Goal: Task Accomplishment & Management: Manage account settings

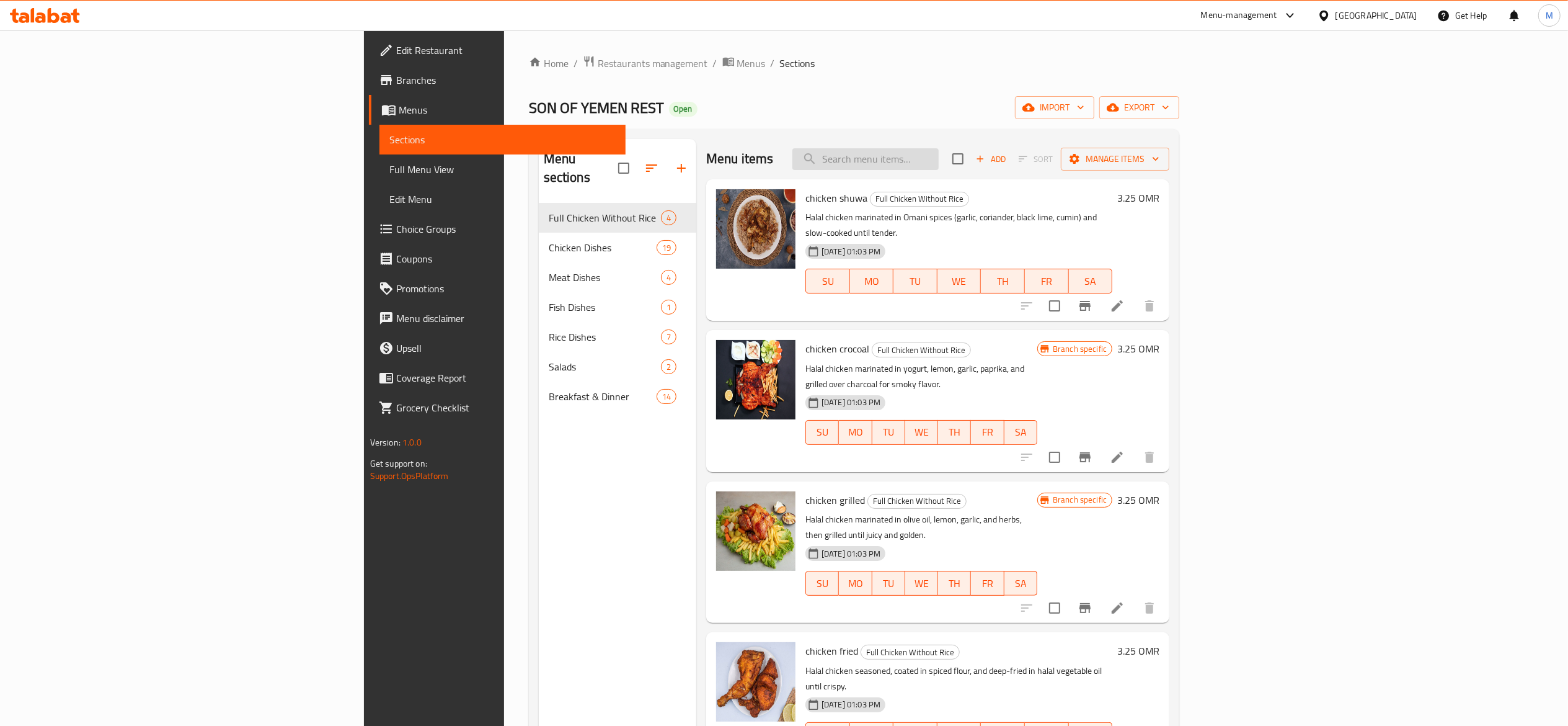
click at [939, 152] on input "search" at bounding box center [866, 158] width 146 height 22
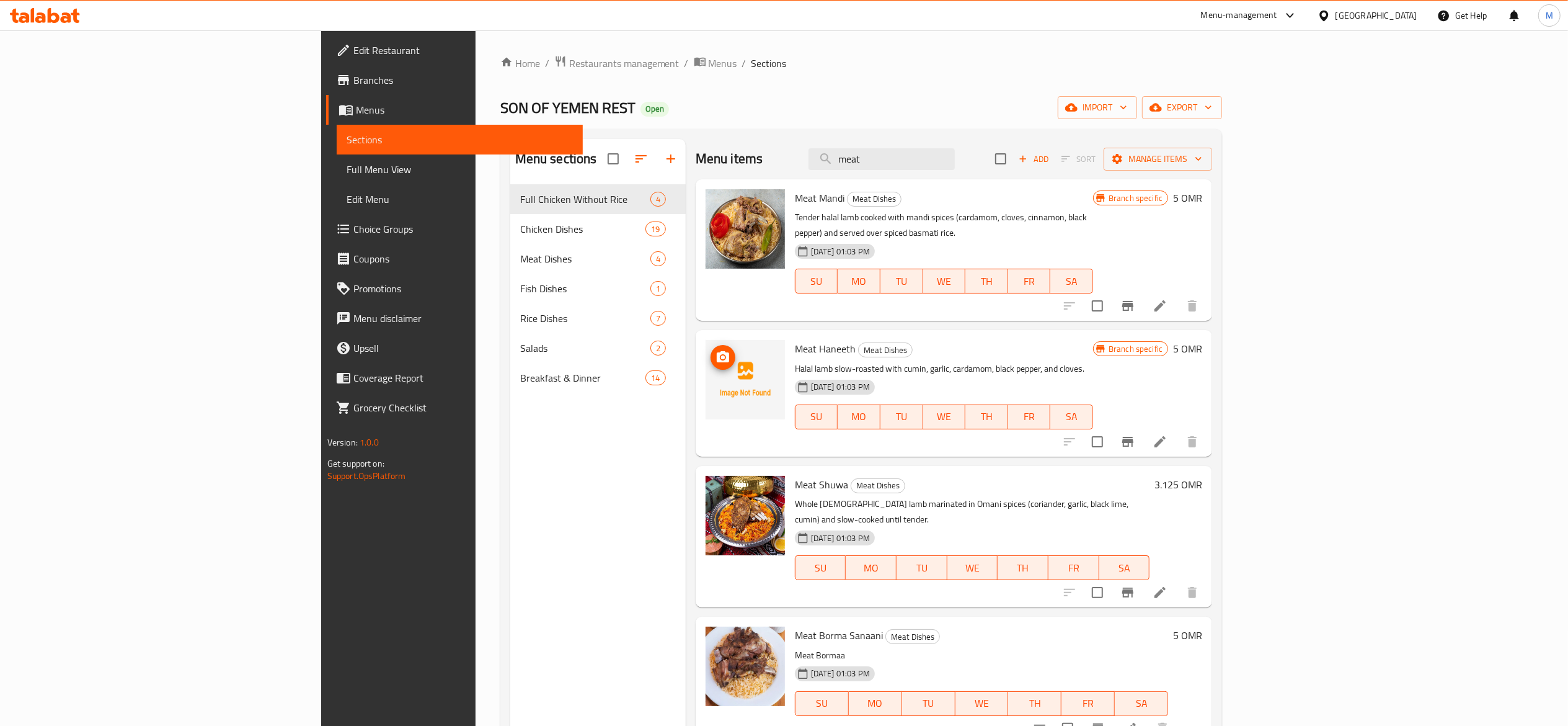
click at [717, 351] on icon "upload picture" at bounding box center [723, 356] width 12 height 11
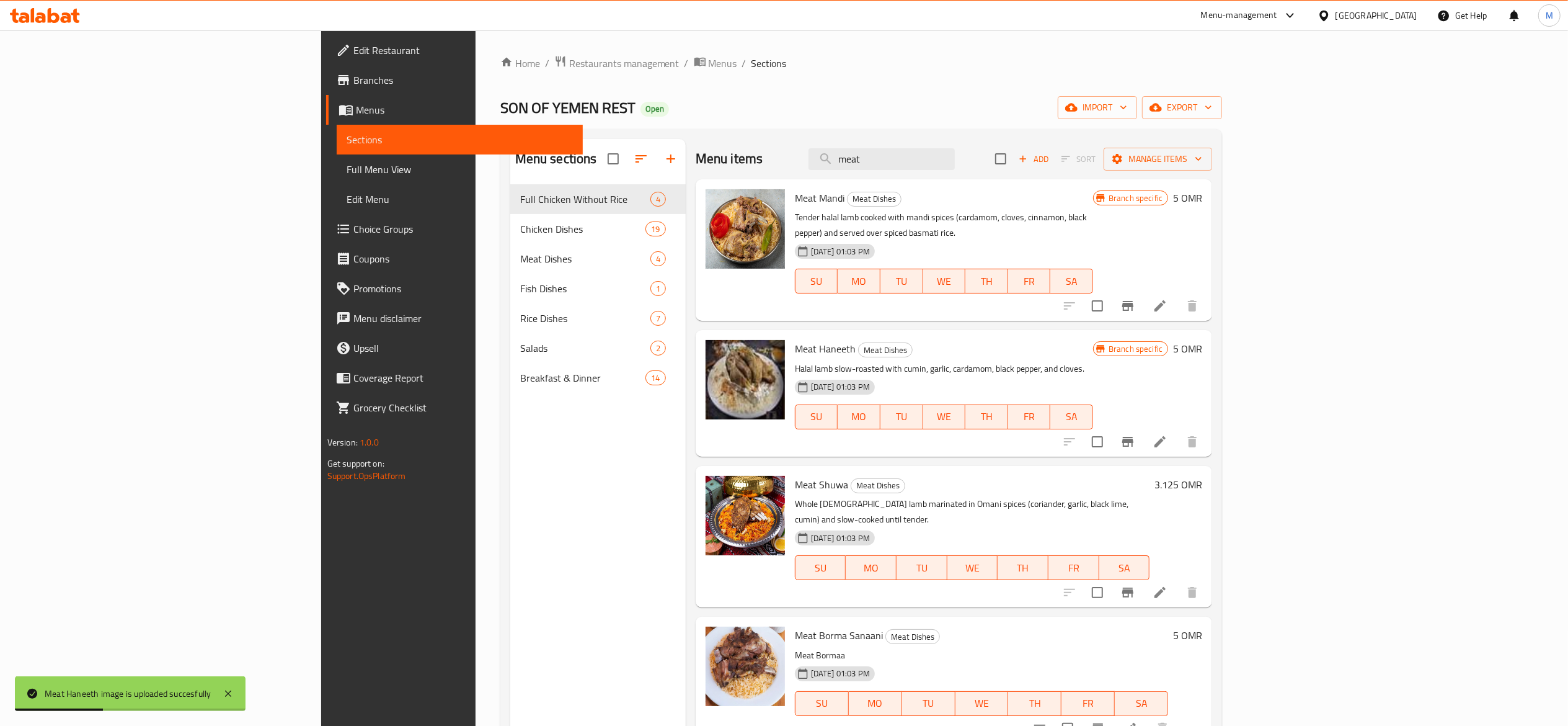
click at [973, 171] on div "Menu items meat Add Sort Manage items" at bounding box center [955, 159] width 517 height 40
click at [955, 164] on input "meat" at bounding box center [881, 158] width 146 height 22
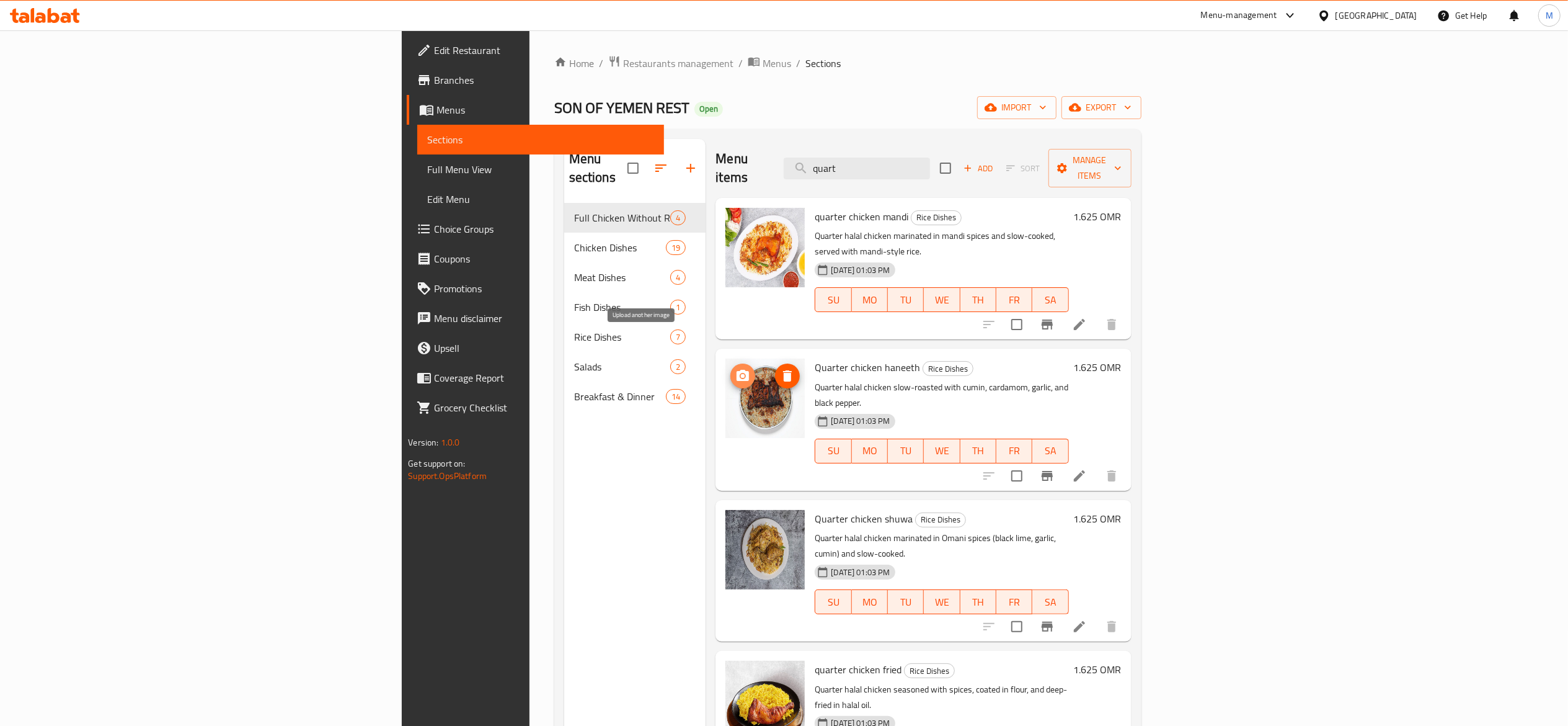
click at [730, 368] on span "upload picture" at bounding box center [742, 375] width 25 height 15
click at [930, 163] on input "quart" at bounding box center [857, 168] width 146 height 22
click at [737, 370] on icon "upload picture" at bounding box center [743, 375] width 12 height 11
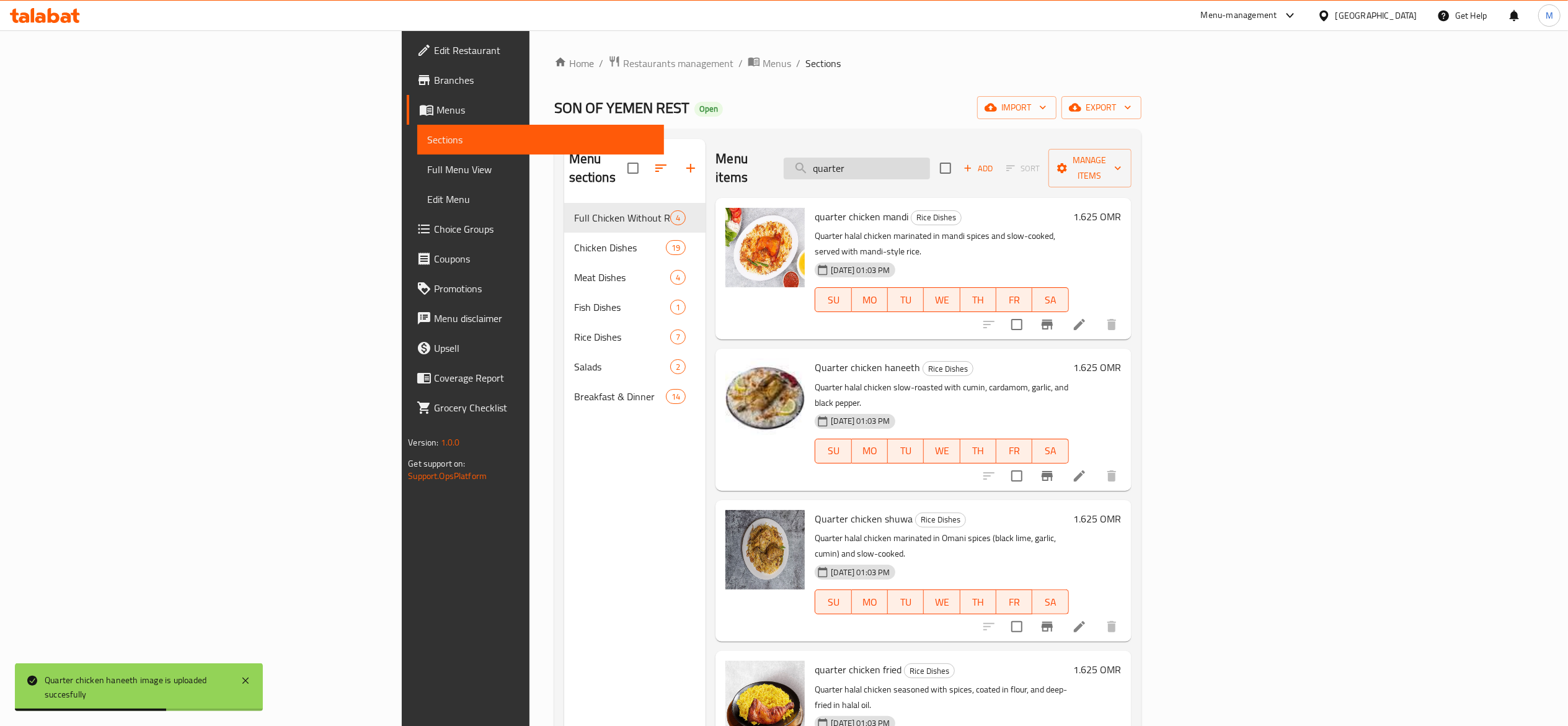
click at [930, 158] on input "quarter" at bounding box center [857, 168] width 146 height 22
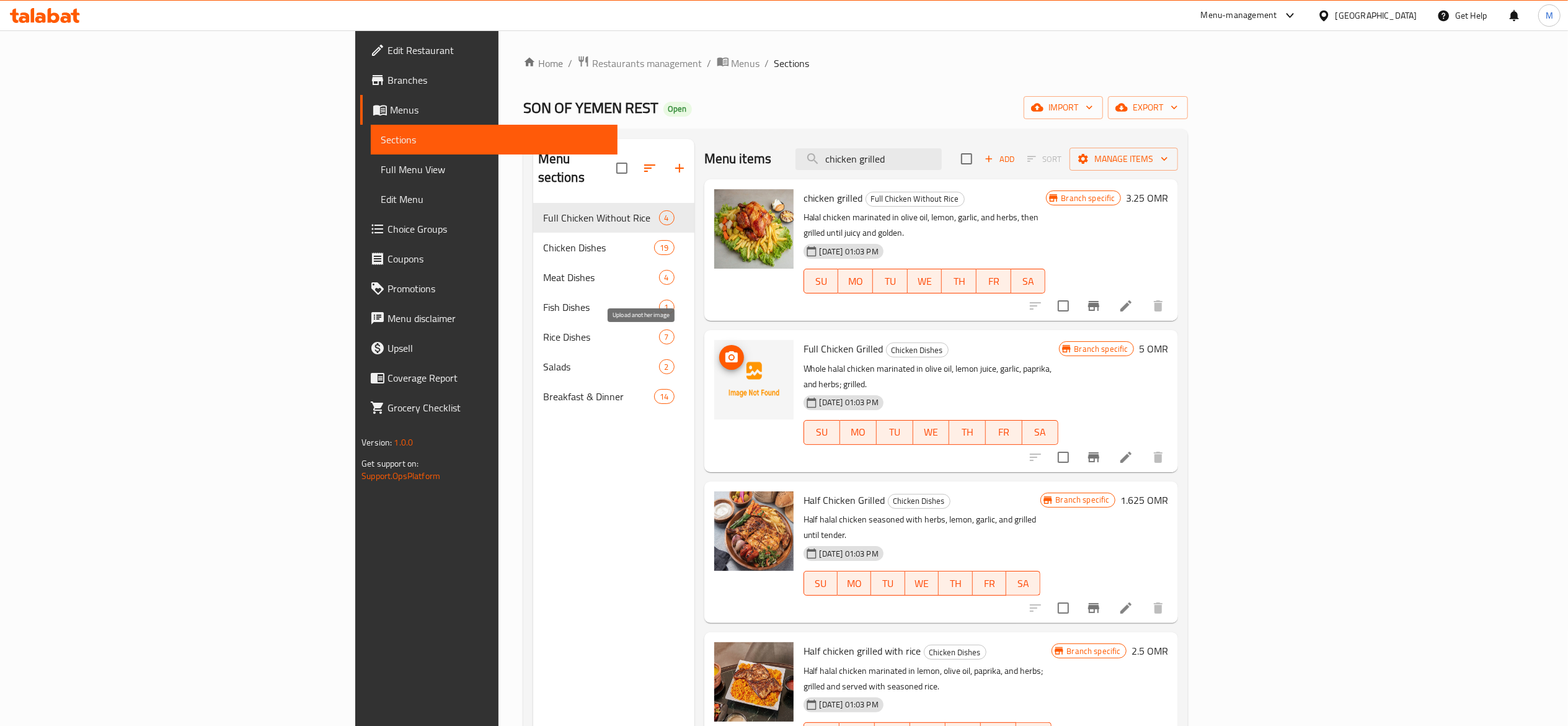
type input "chicken grilled"
click at [726, 351] on icon "upload picture" at bounding box center [732, 356] width 12 height 11
click at [1143, 446] on li at bounding box center [1126, 457] width 35 height 23
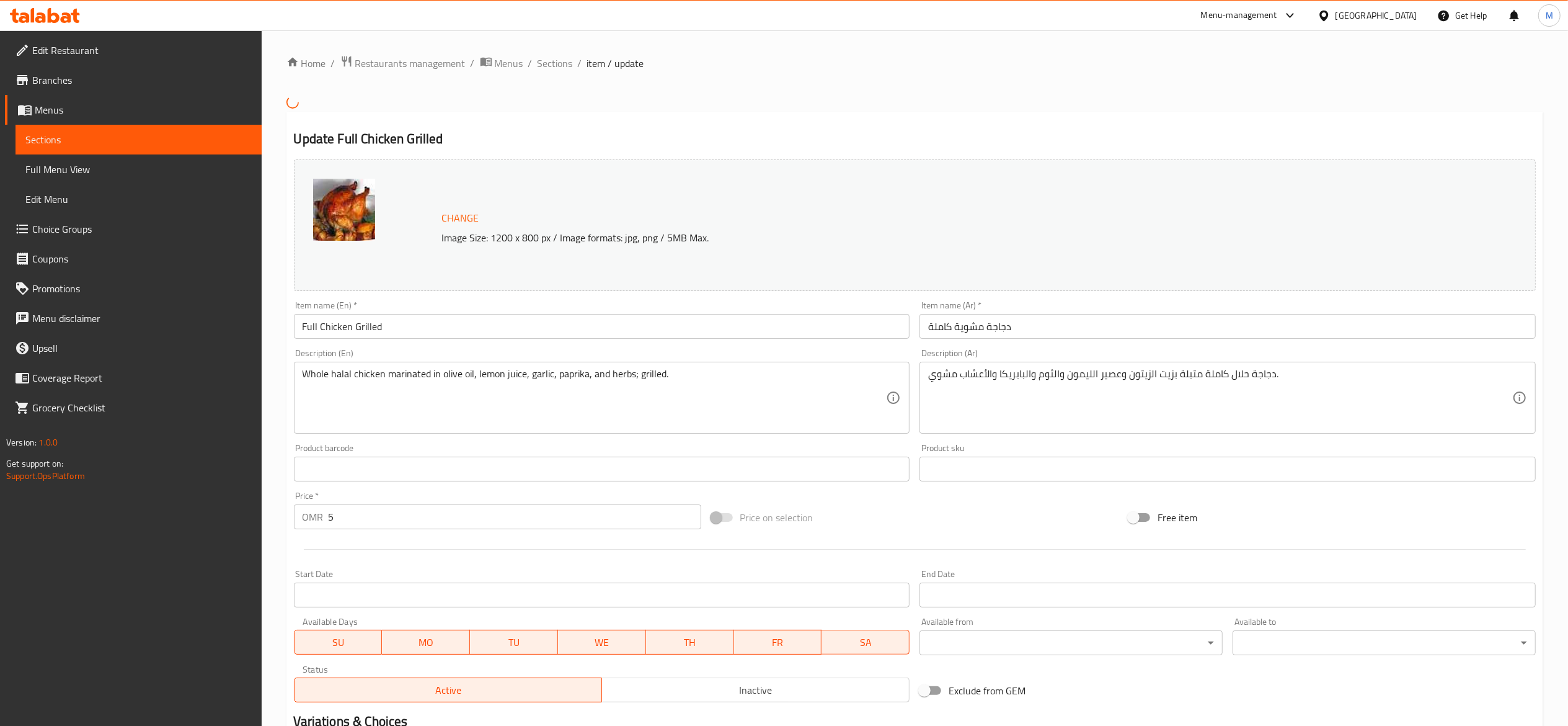
click at [993, 332] on input "دجاجة مشوية كاملة" at bounding box center [1228, 326] width 616 height 25
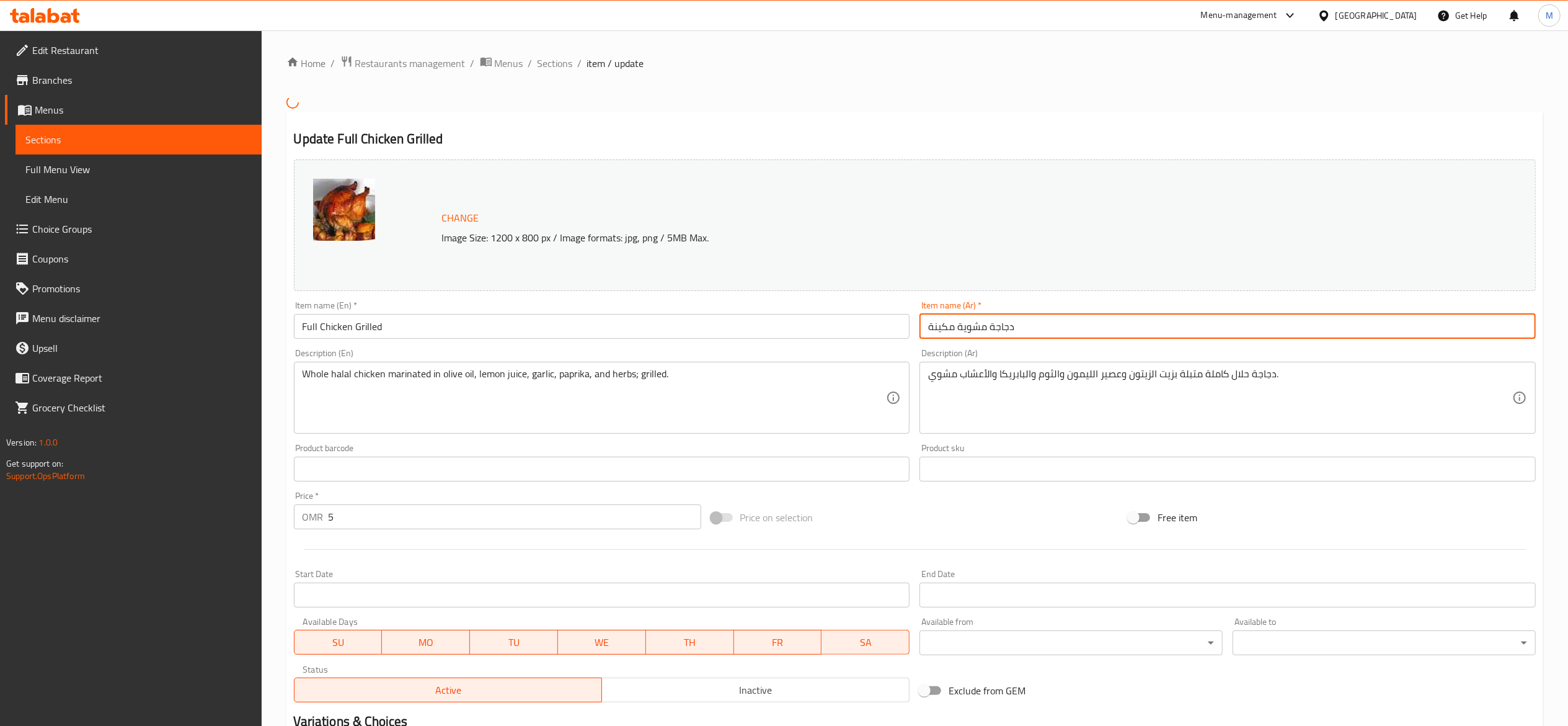
type input "دجاجة مشوية مكينة"
click at [537, 325] on input "Full Chicken Grilled" at bounding box center [602, 326] width 616 height 25
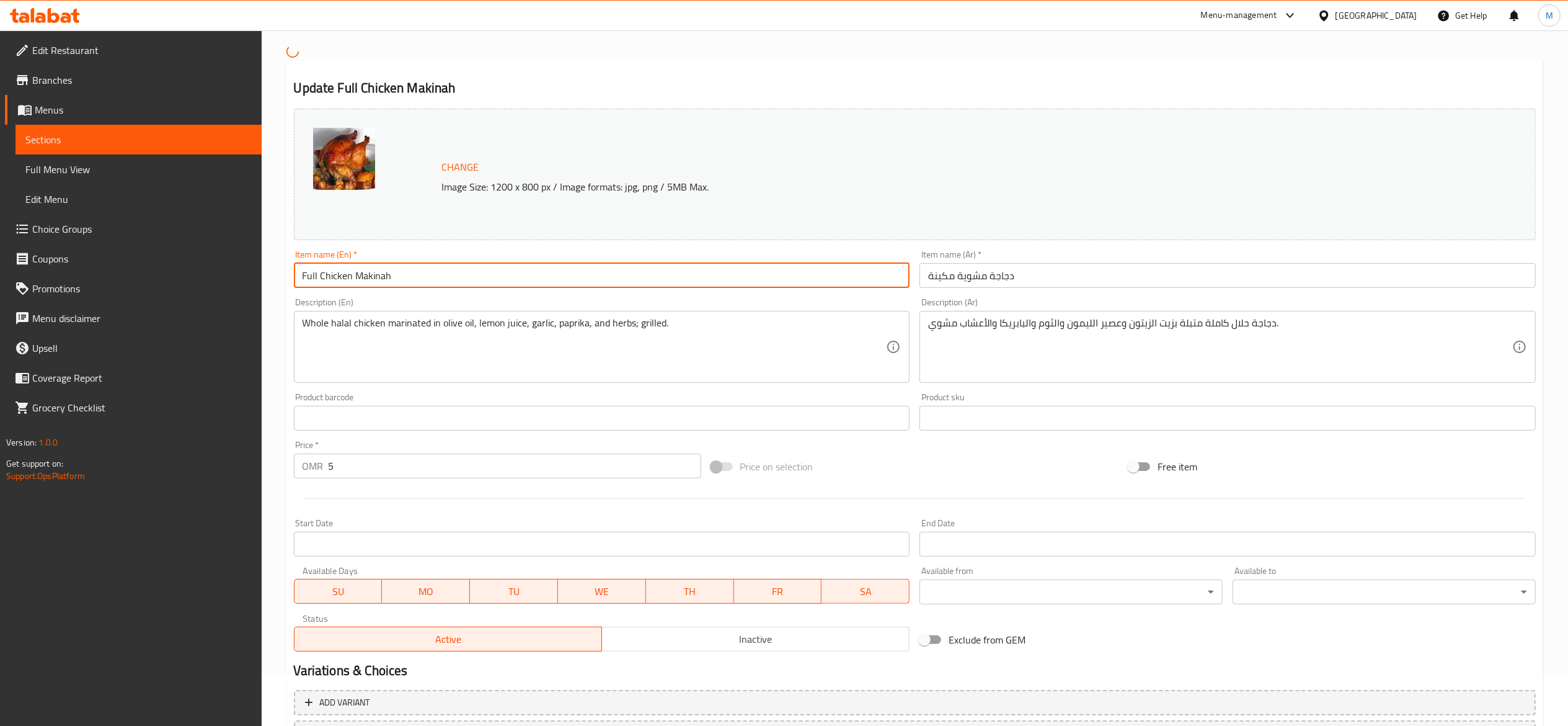
scroll to position [159, 0]
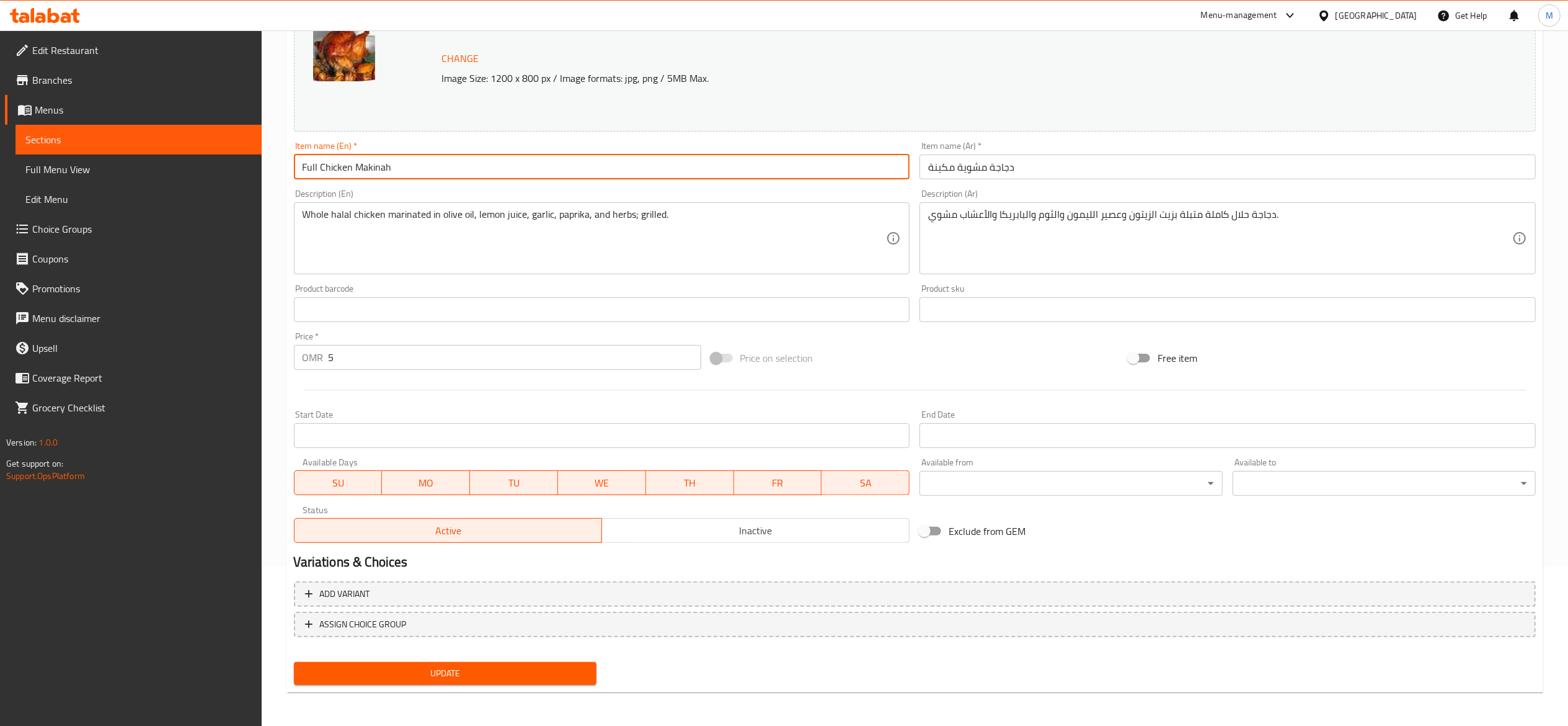
type input "Full Chicken Makinah"
click at [424, 674] on span "Update" at bounding box center [446, 674] width 284 height 16
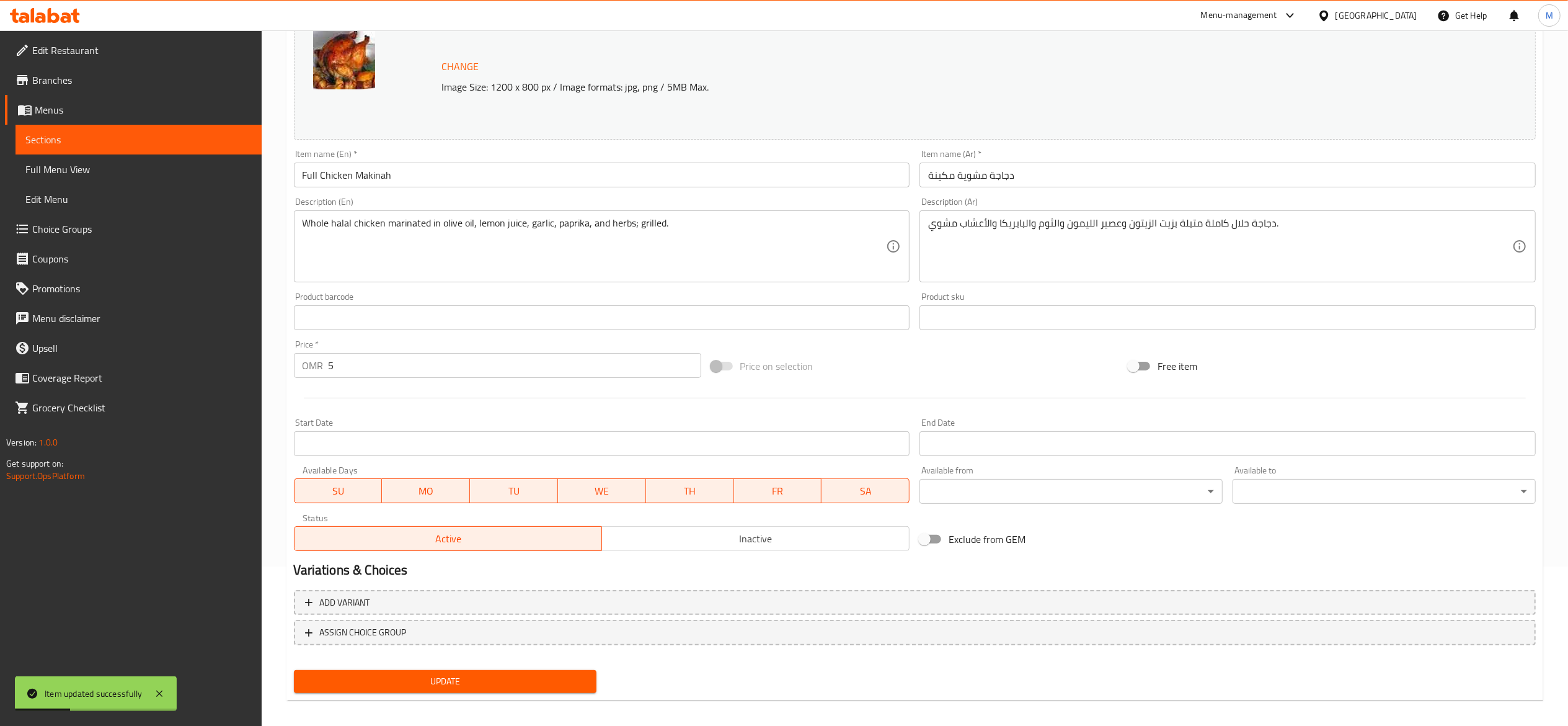
click at [144, 136] on span "Sections" at bounding box center [138, 139] width 226 height 15
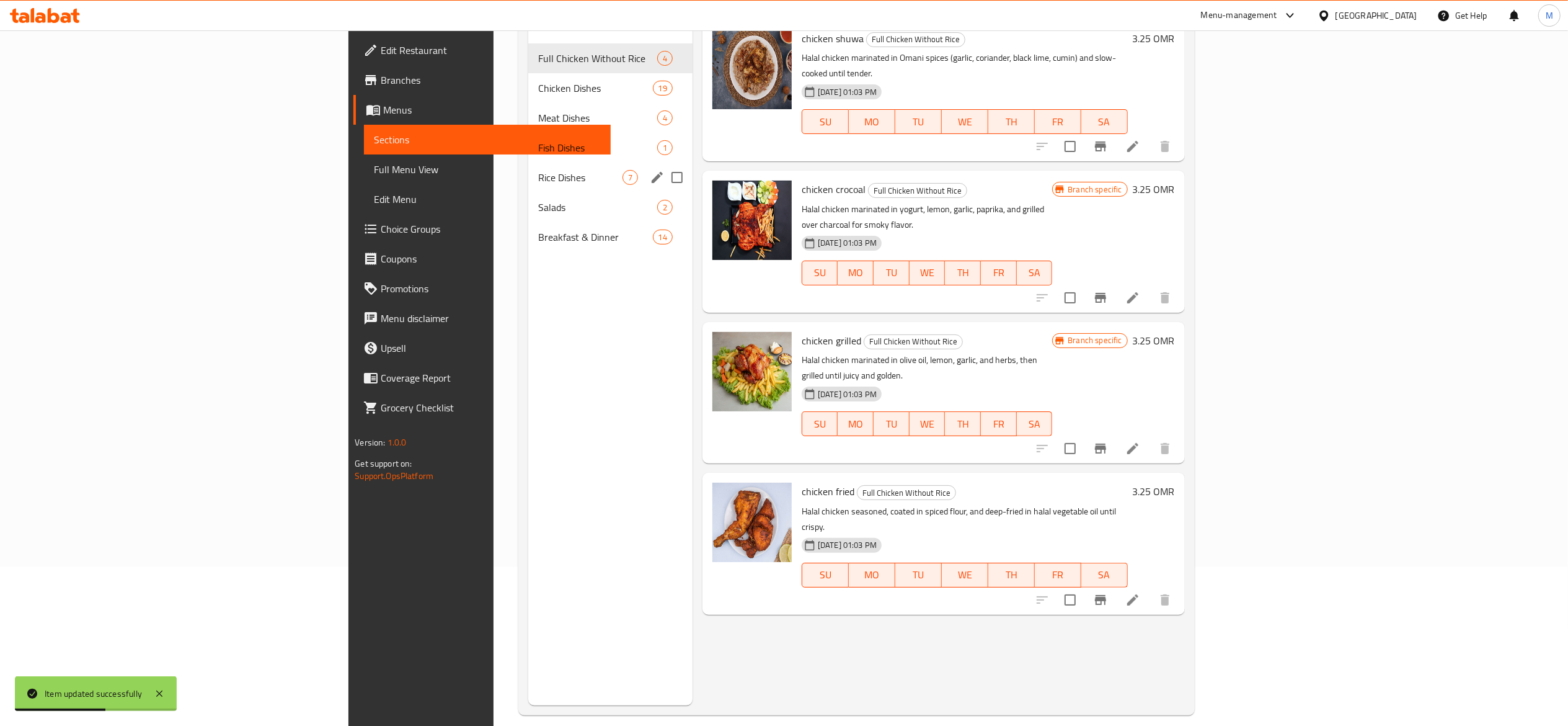
click at [528, 163] on div "Rice Dishes 7" at bounding box center [610, 178] width 164 height 30
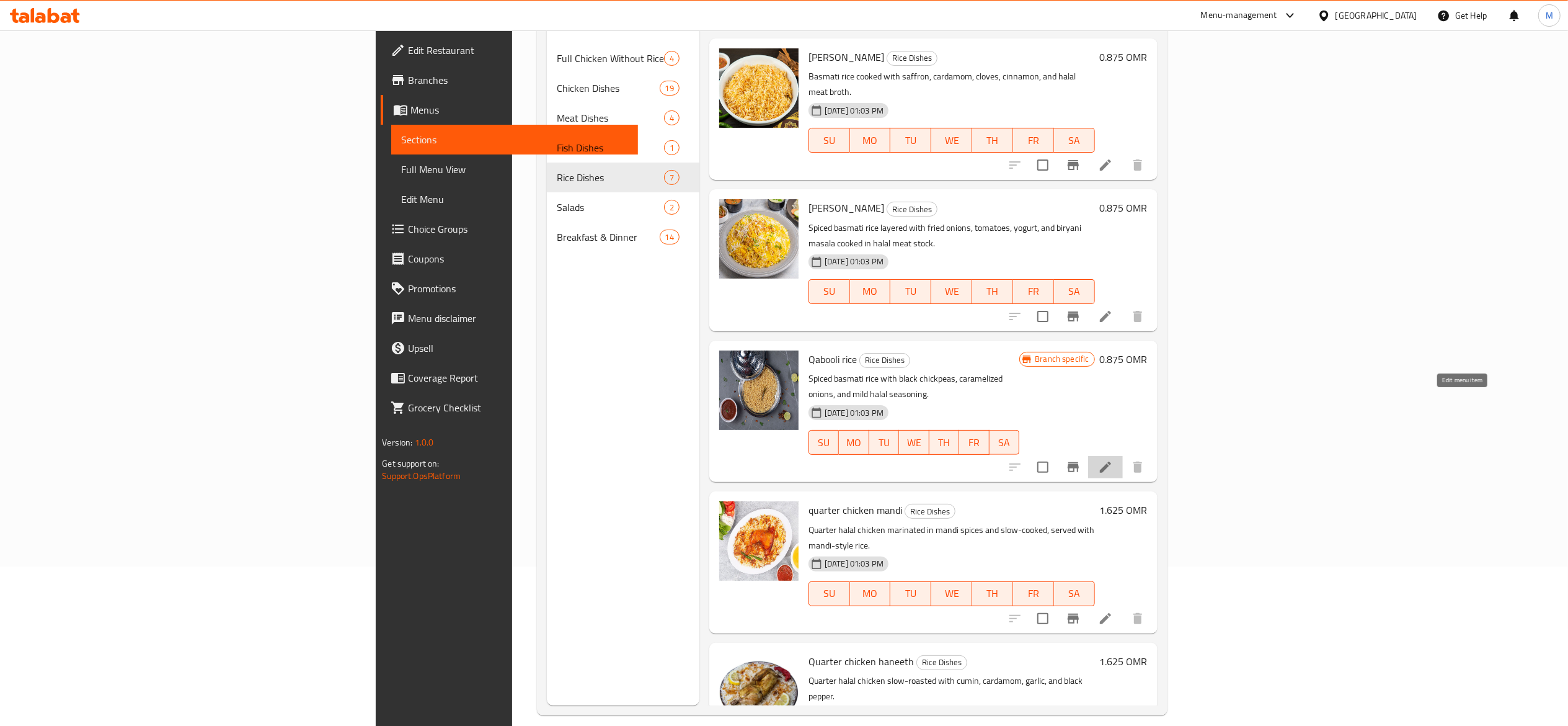
click at [1113, 460] on icon at bounding box center [1105, 467] width 15 height 15
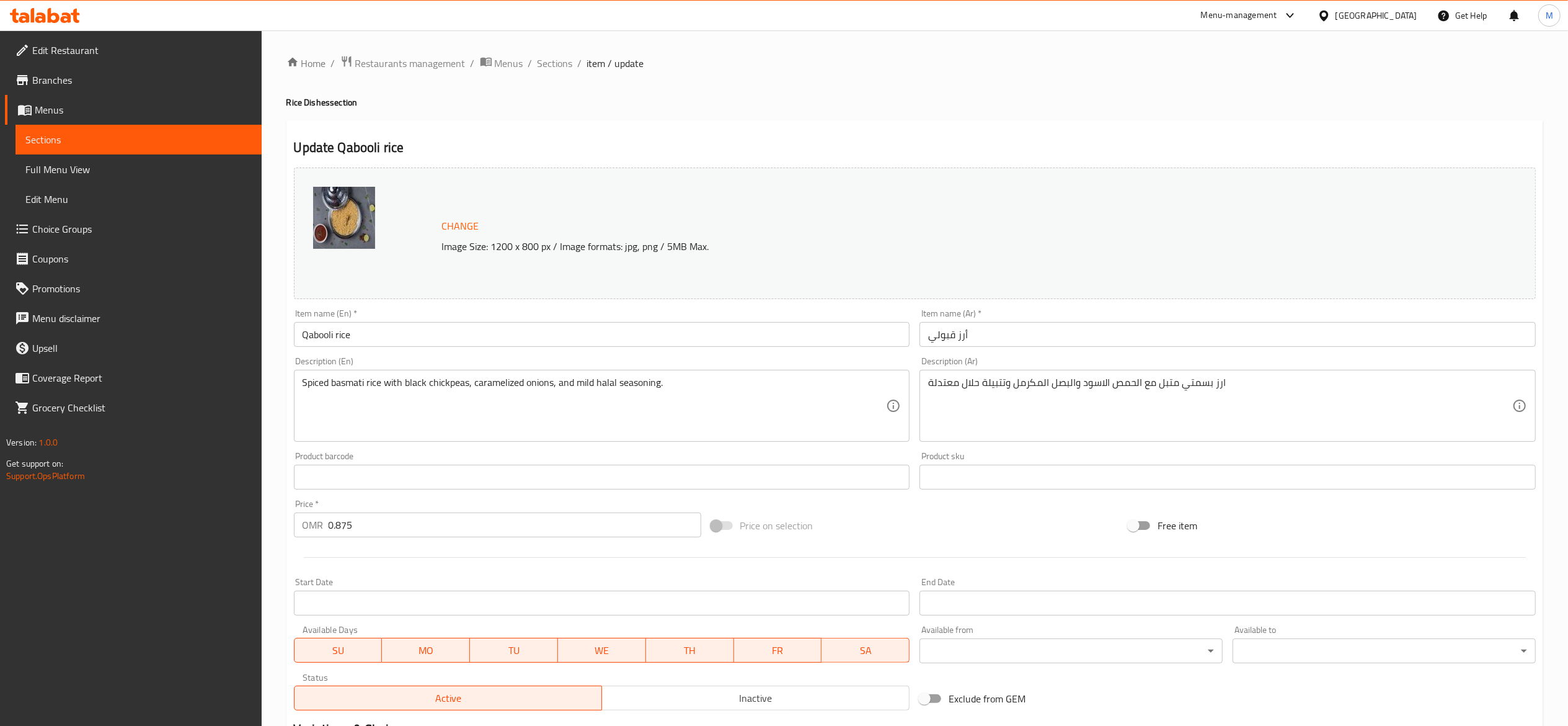
click at [475, 329] on input "Qabooli rice" at bounding box center [602, 334] width 616 height 25
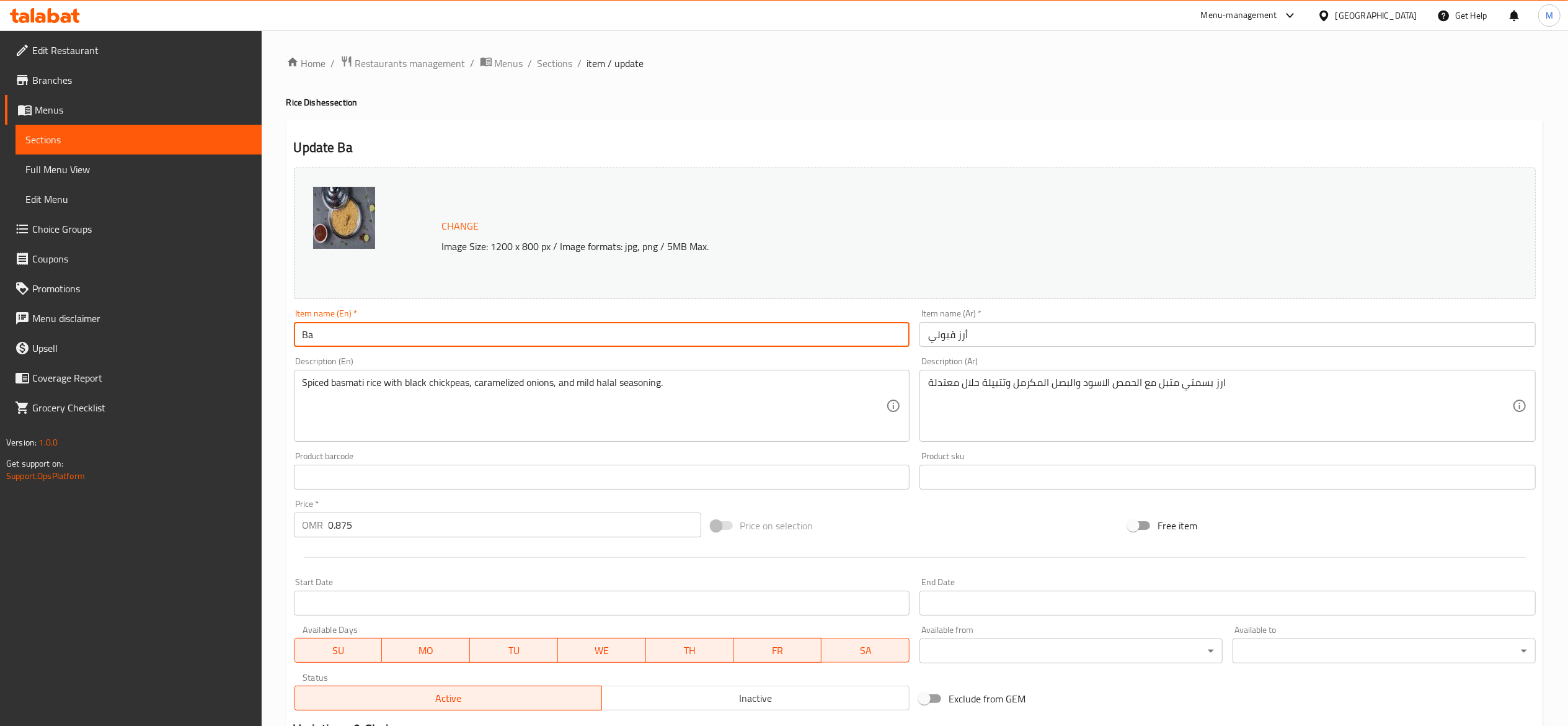
type input "B"
type input "Bashawer white rice"
click at [989, 334] on input "أرز قبولي" at bounding box center [1228, 334] width 616 height 25
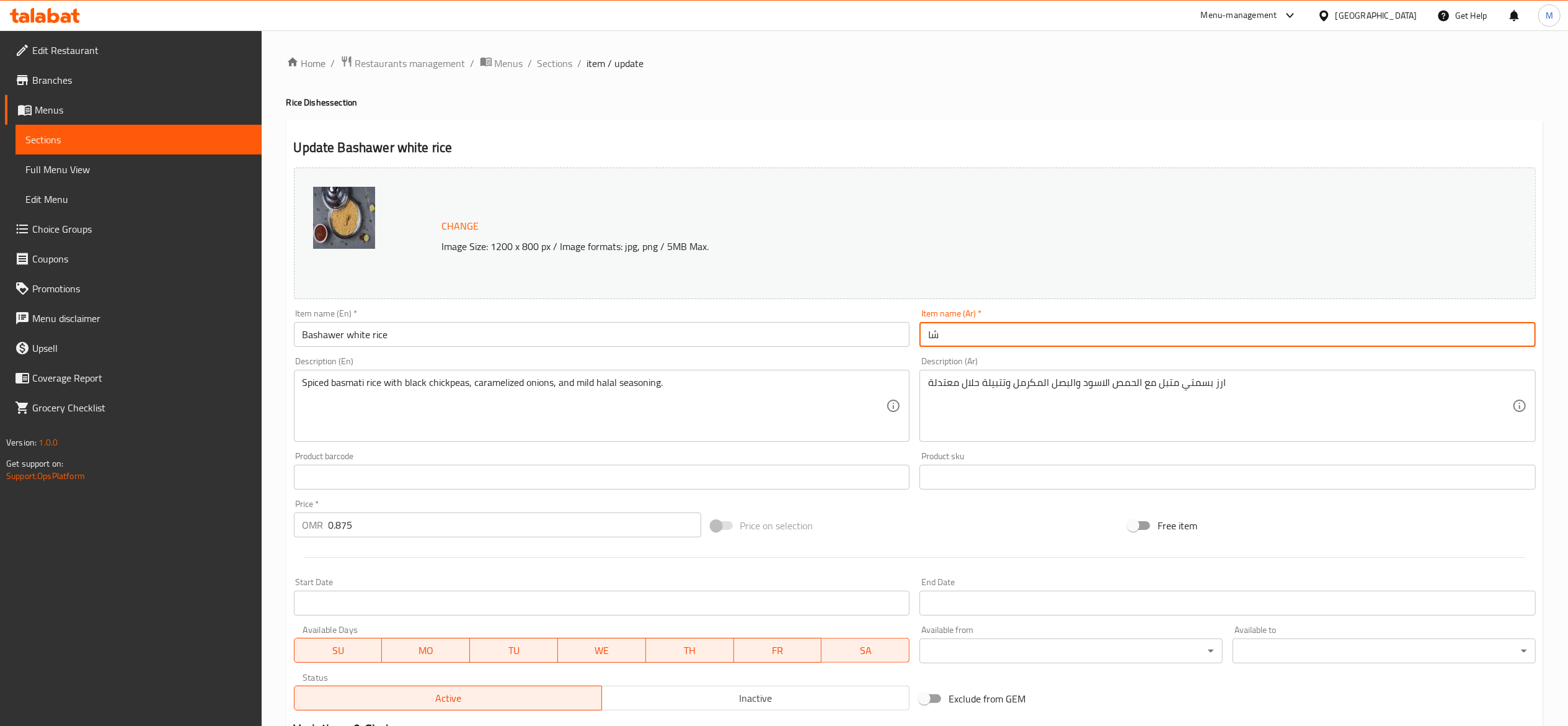
type input "ش"
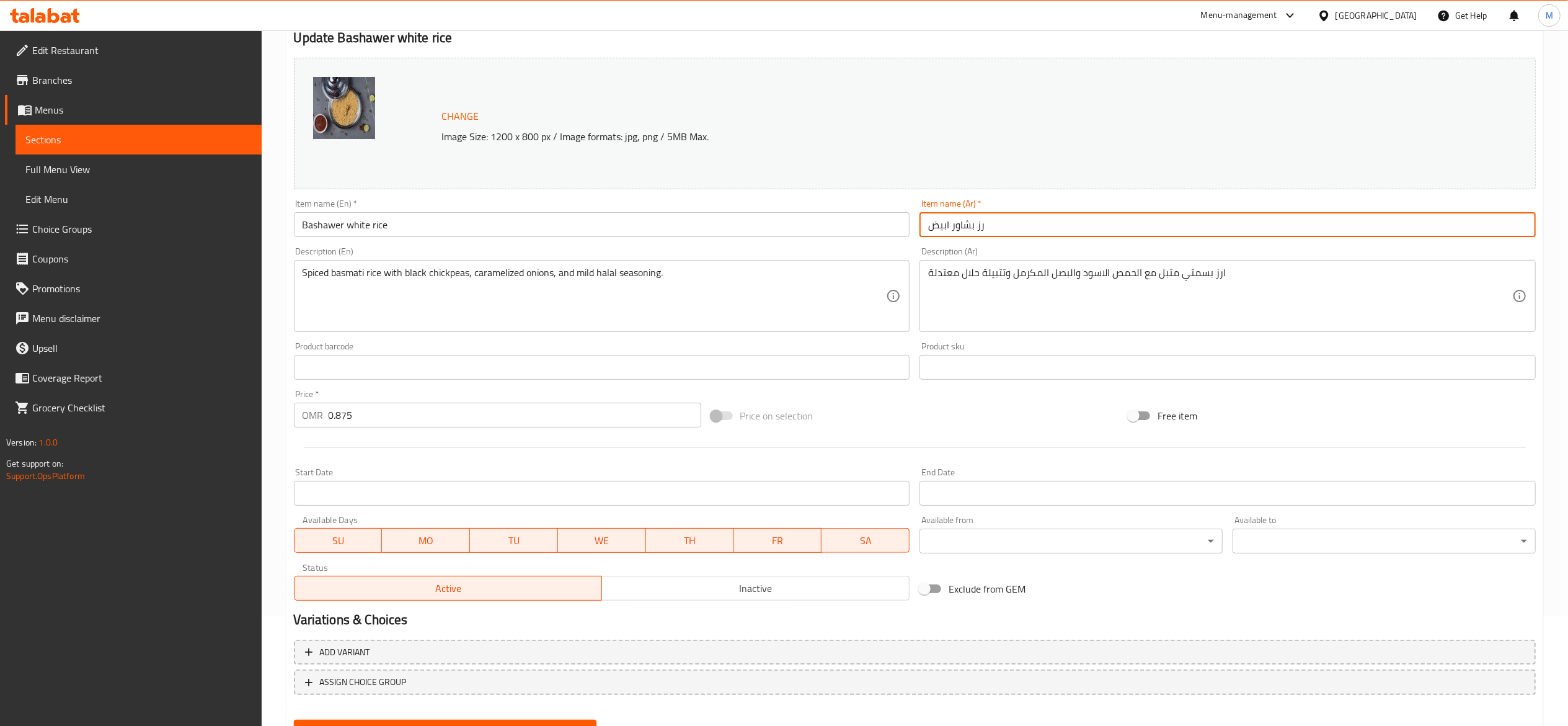
scroll to position [167, 0]
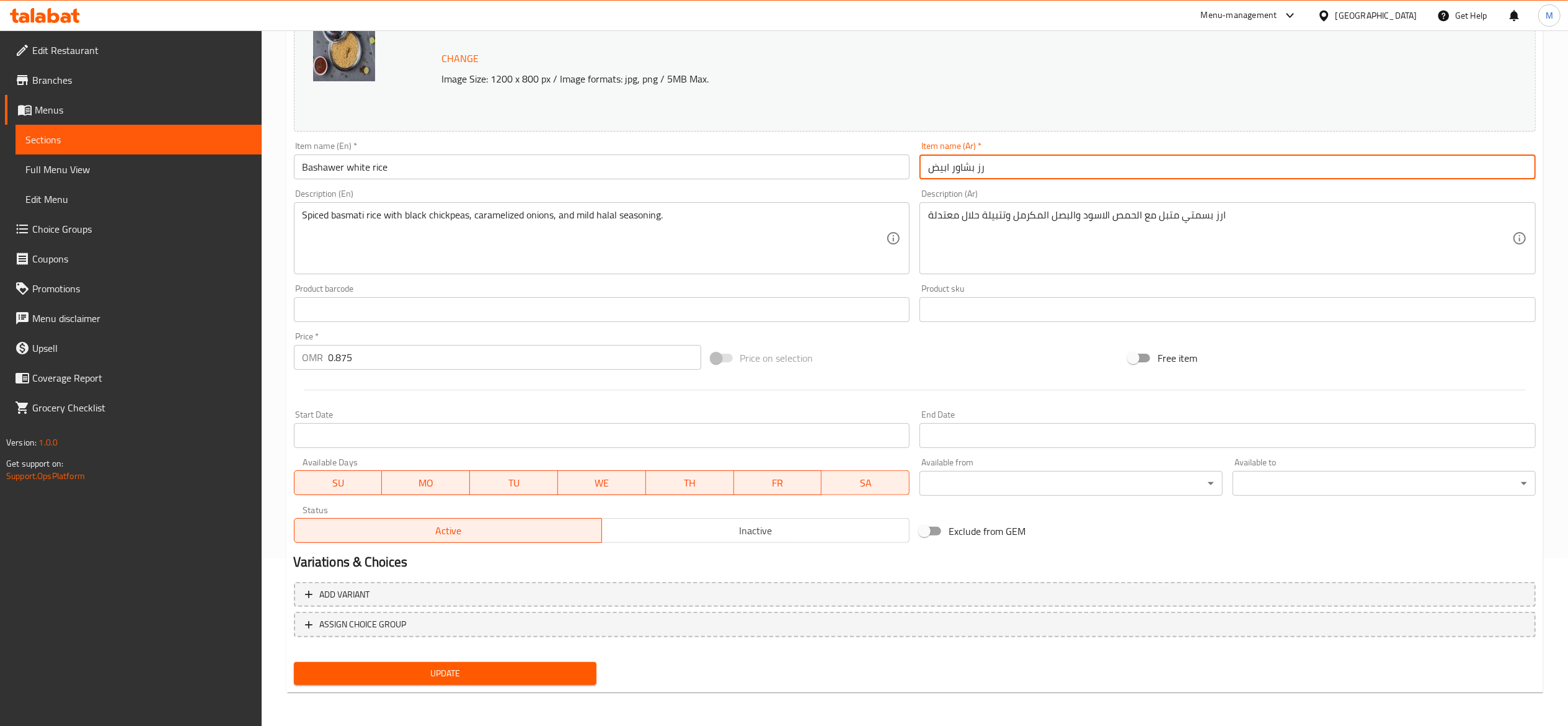
type input "رز بشاور ابيض"
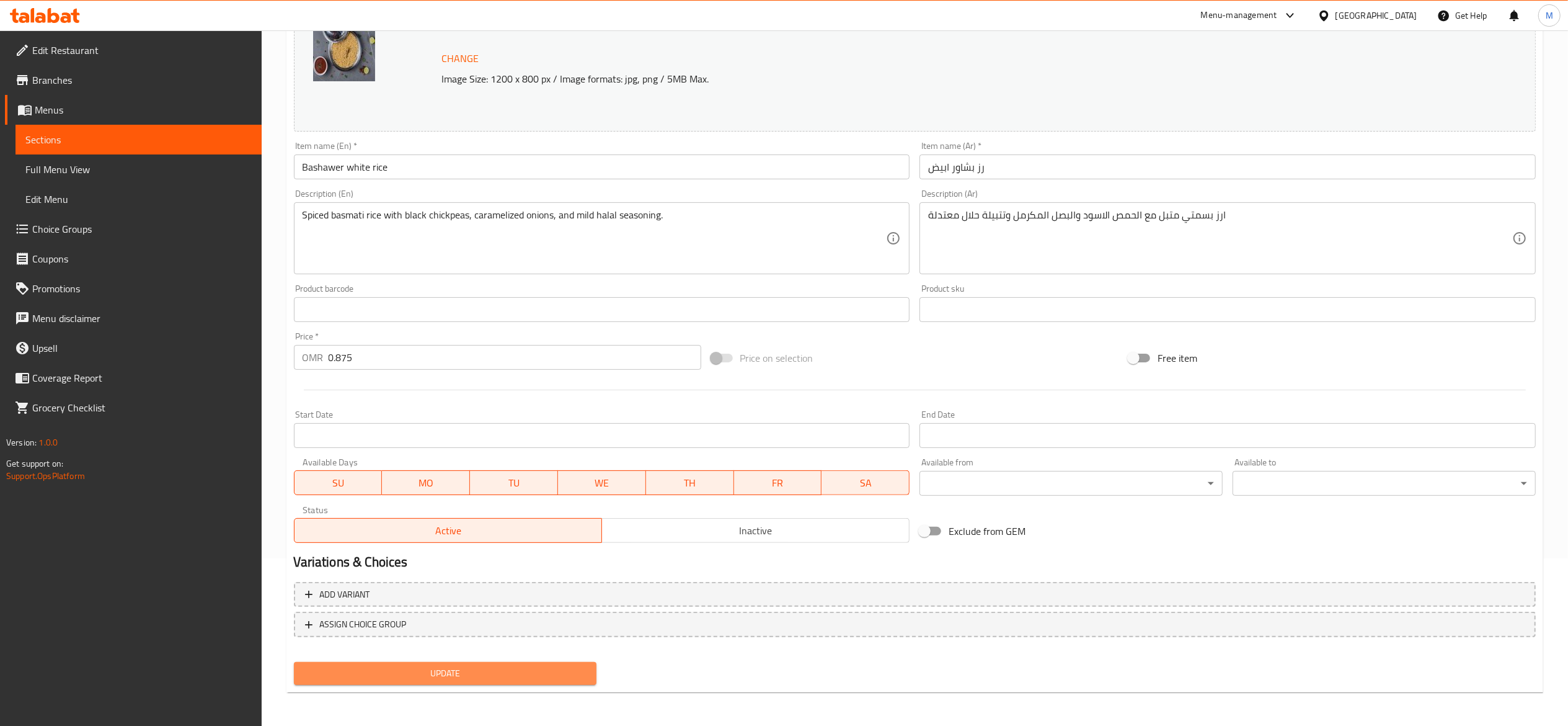
click at [472, 666] on span "Update" at bounding box center [446, 674] width 284 height 16
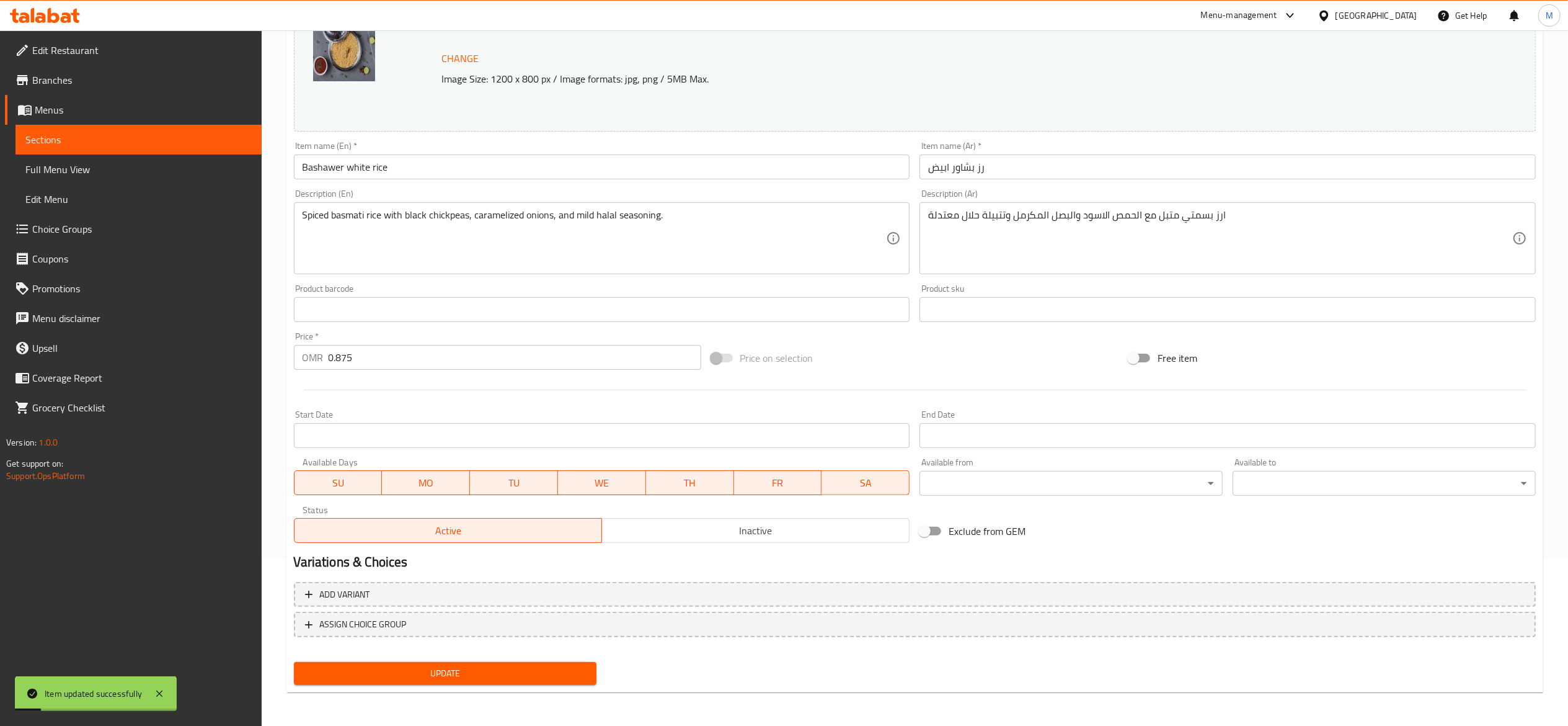
scroll to position [0, 0]
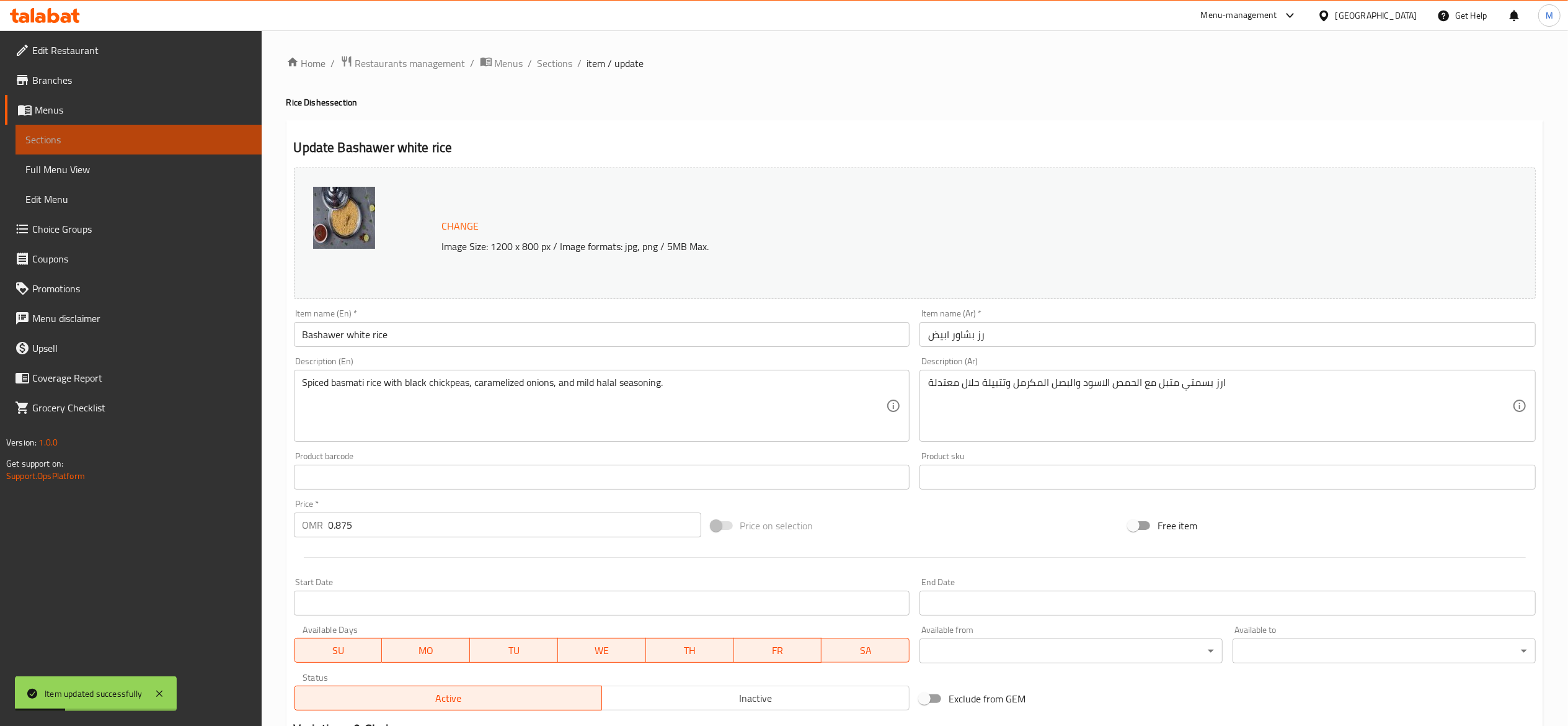
click at [195, 141] on span "Sections" at bounding box center [138, 139] width 226 height 15
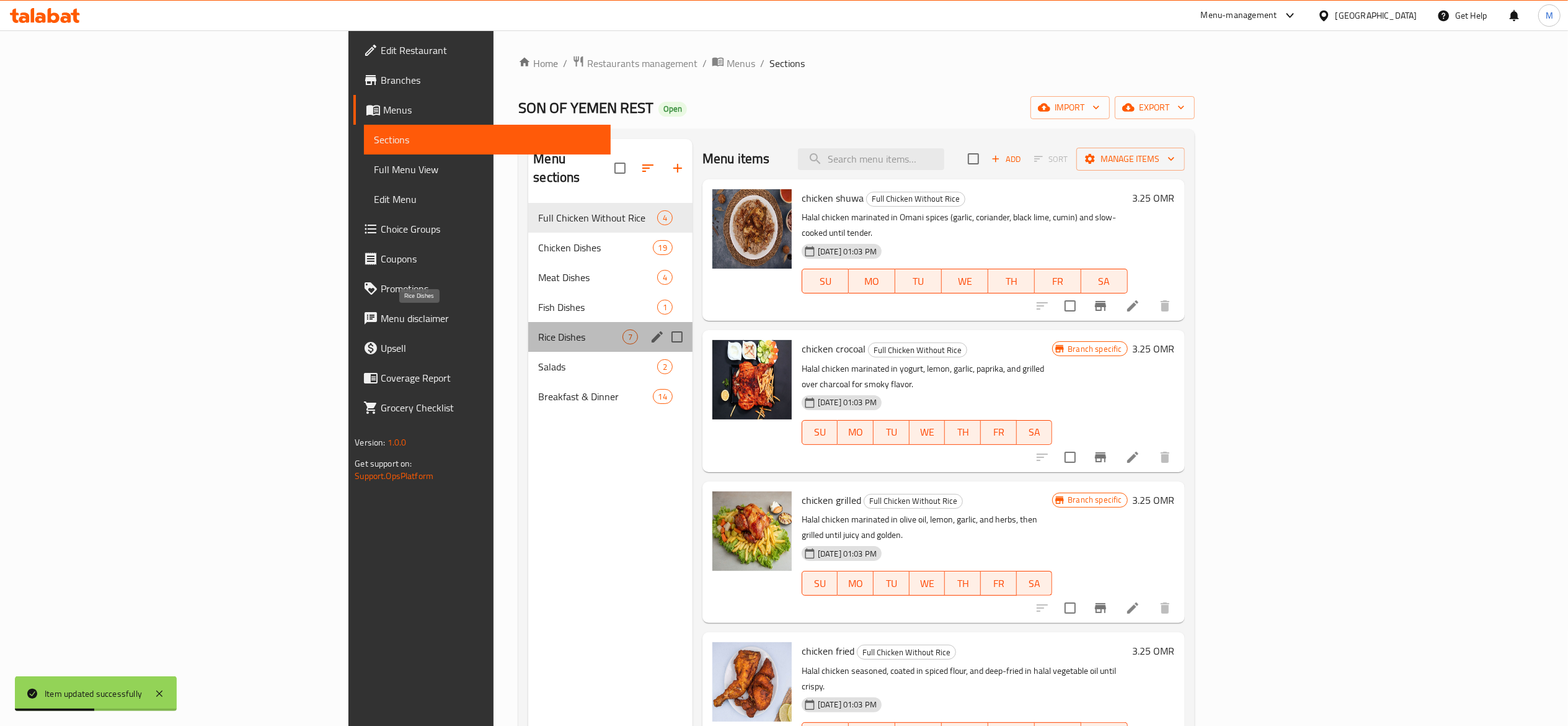
click at [539, 329] on span "Rice Dishes" at bounding box center [580, 336] width 84 height 15
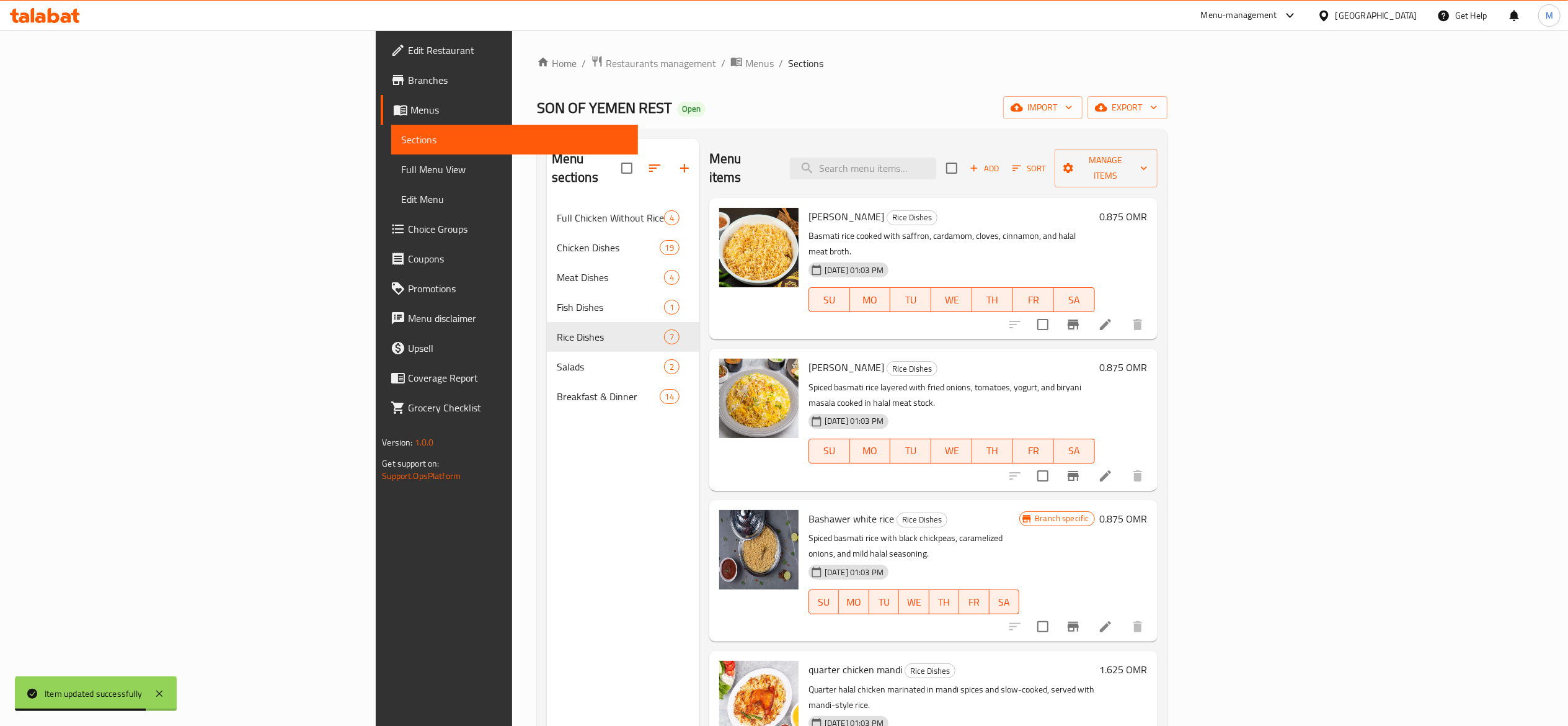
click at [1056, 614] on input "checkbox" at bounding box center [1043, 627] width 26 height 26
checkbox input "true"
click at [1089, 612] on button "Branch-specific-item" at bounding box center [1073, 627] width 30 height 30
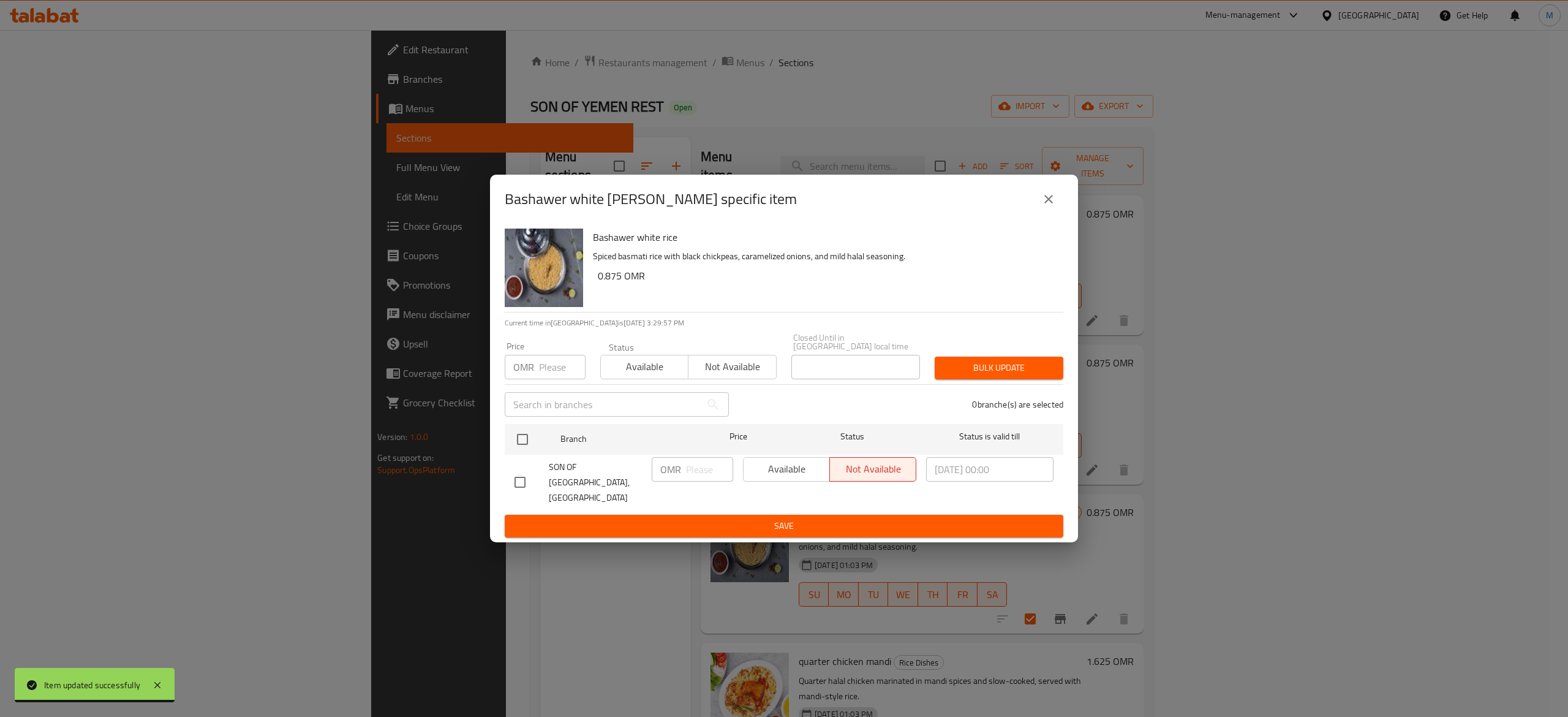
click at [744, 465] on div "Available Not available" at bounding box center [830, 469] width 174 height 25
click at [760, 472] on div "Available Not available" at bounding box center [830, 469] width 174 height 25
click at [775, 476] on div "Available Not available" at bounding box center [830, 469] width 174 height 25
click at [829, 475] on div "Available Not available" at bounding box center [830, 469] width 174 height 25
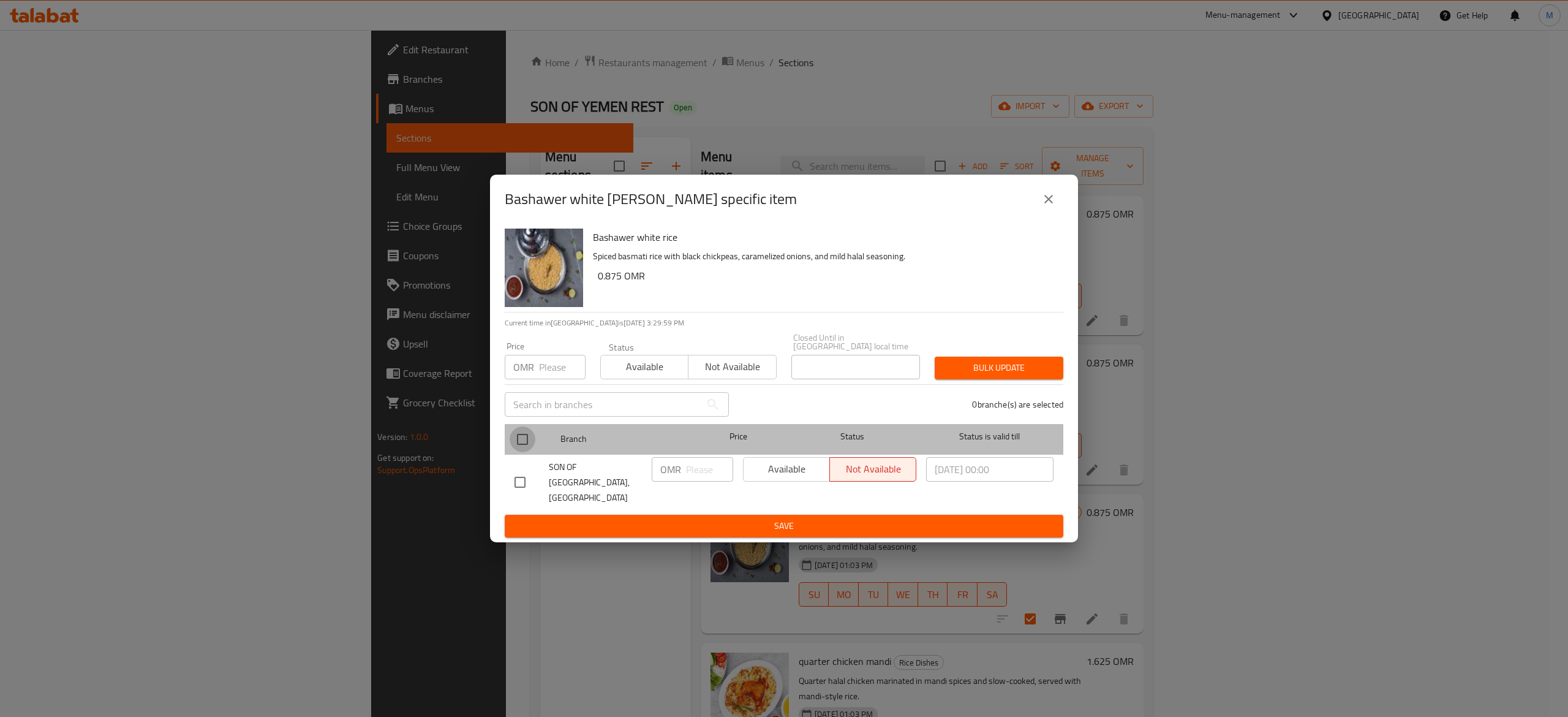
click at [516, 438] on input "checkbox" at bounding box center [523, 439] width 26 height 26
checkbox input "true"
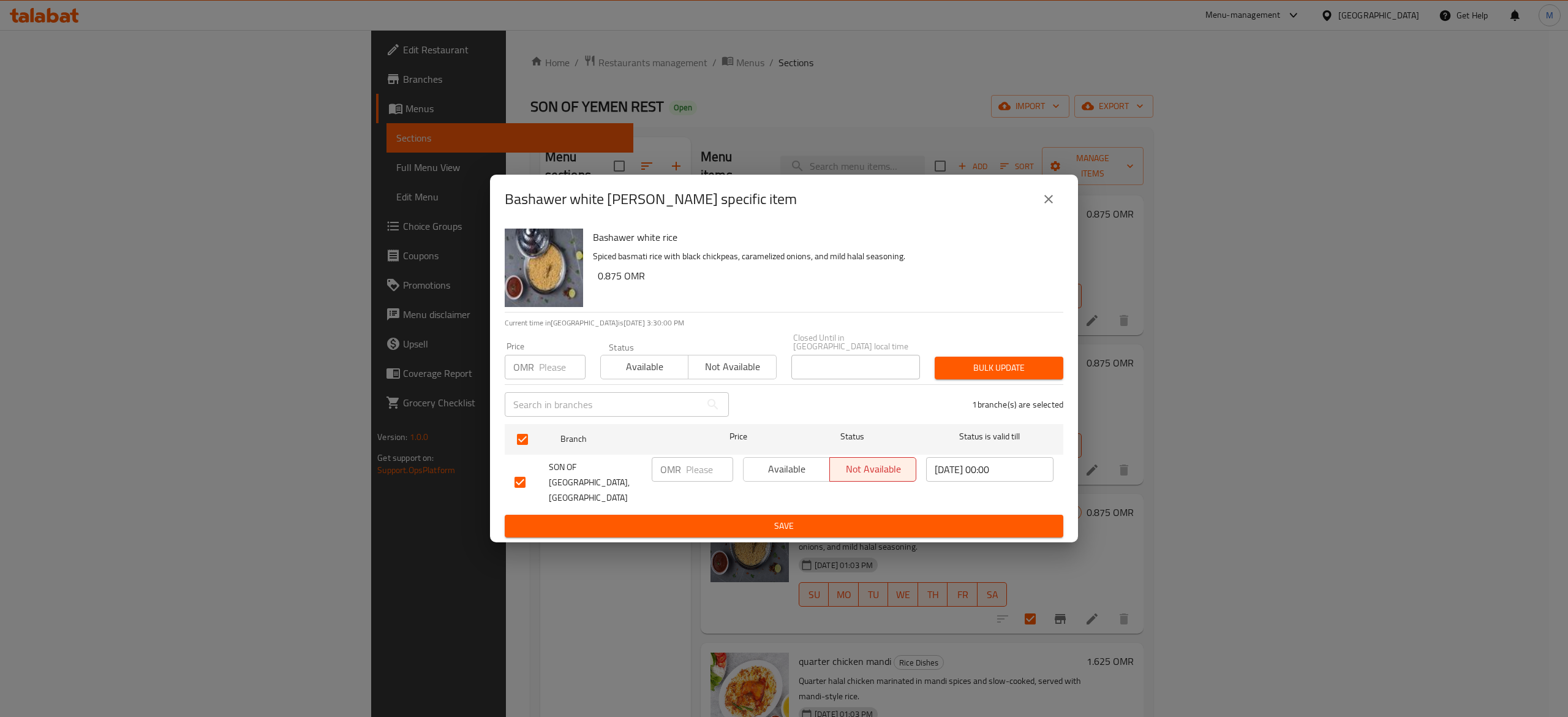
click at [795, 478] on span "Available" at bounding box center [787, 469] width 77 height 18
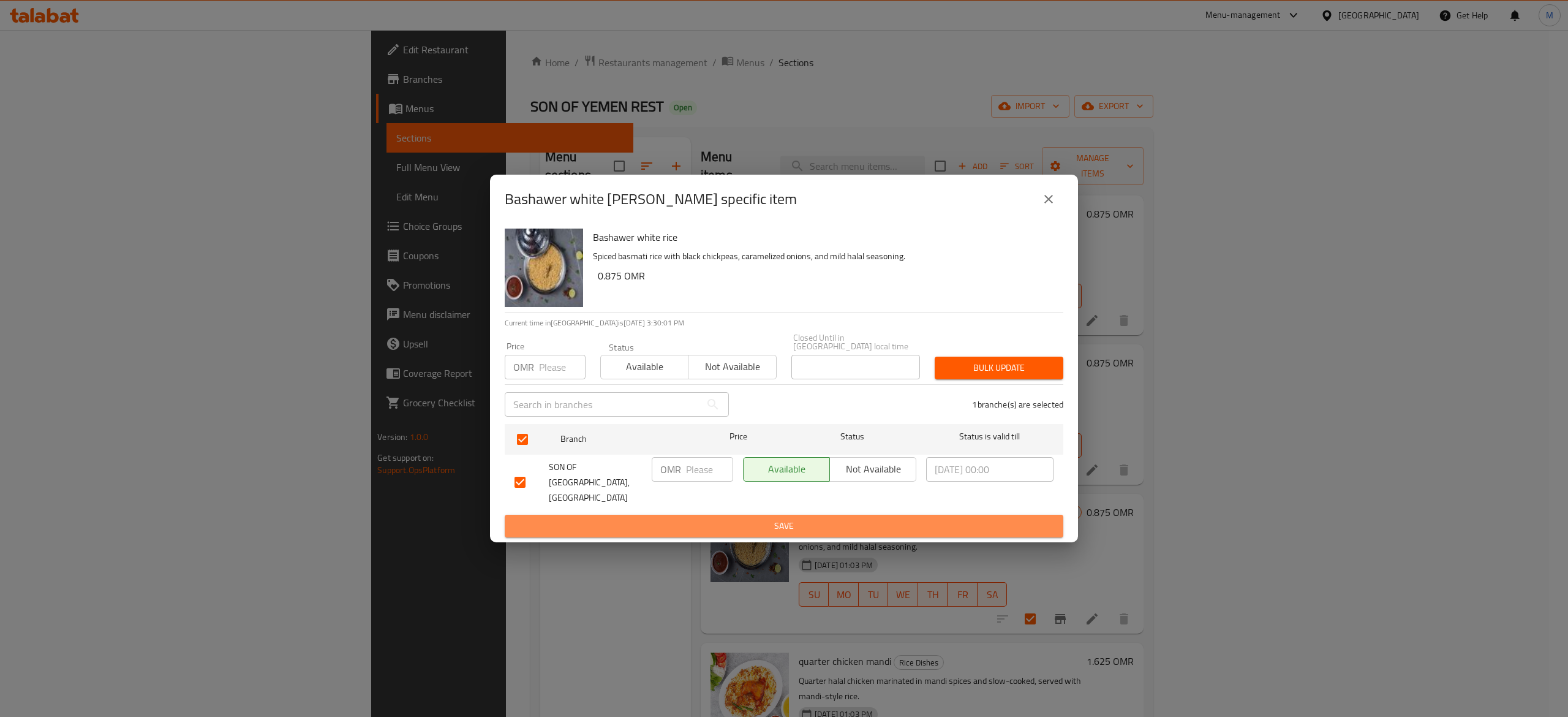
click at [800, 518] on span "Save" at bounding box center [784, 526] width 539 height 15
